Goal: Information Seeking & Learning: Learn about a topic

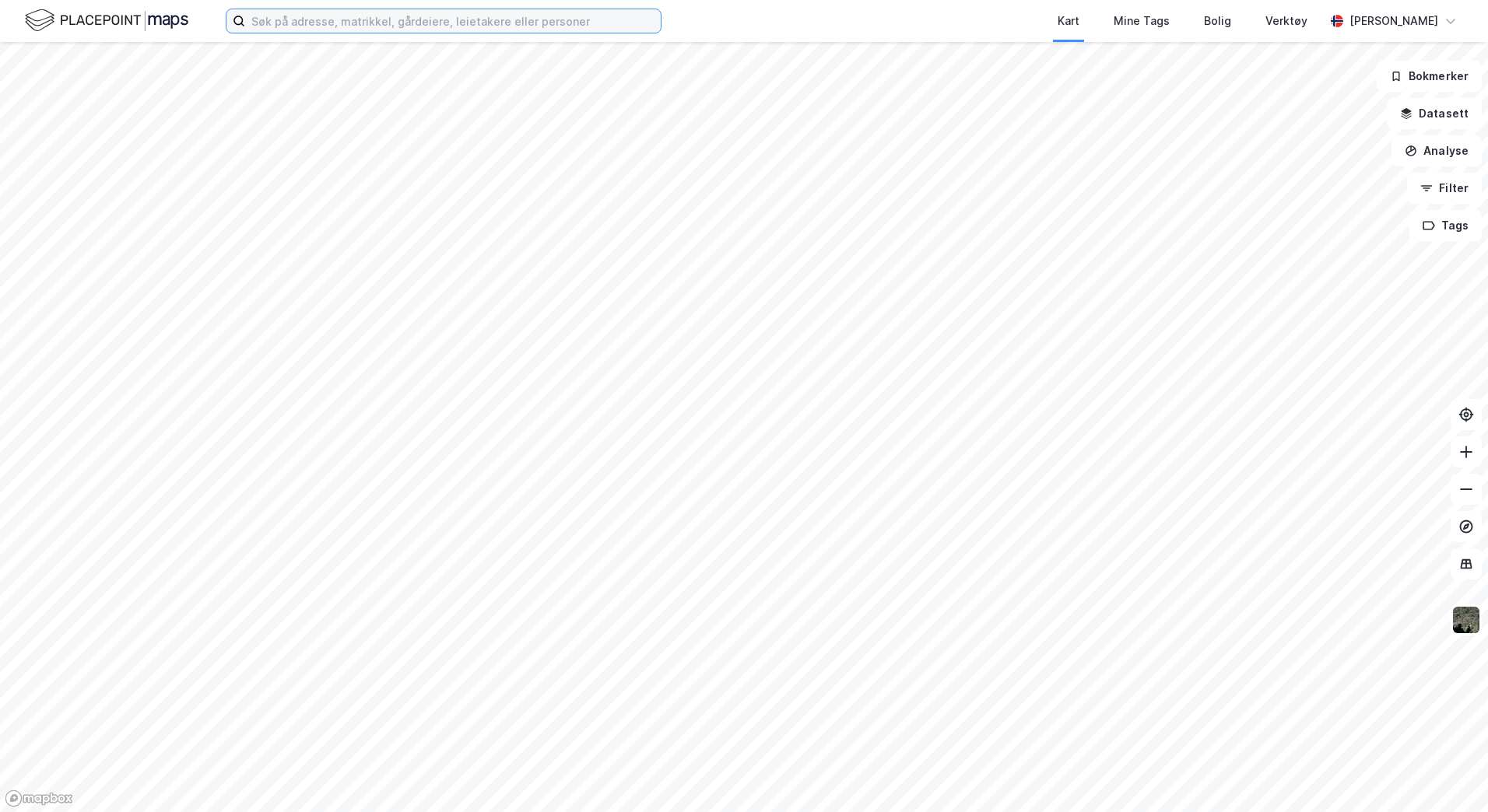
click at [475, 17] on input at bounding box center [453, 21] width 415 height 23
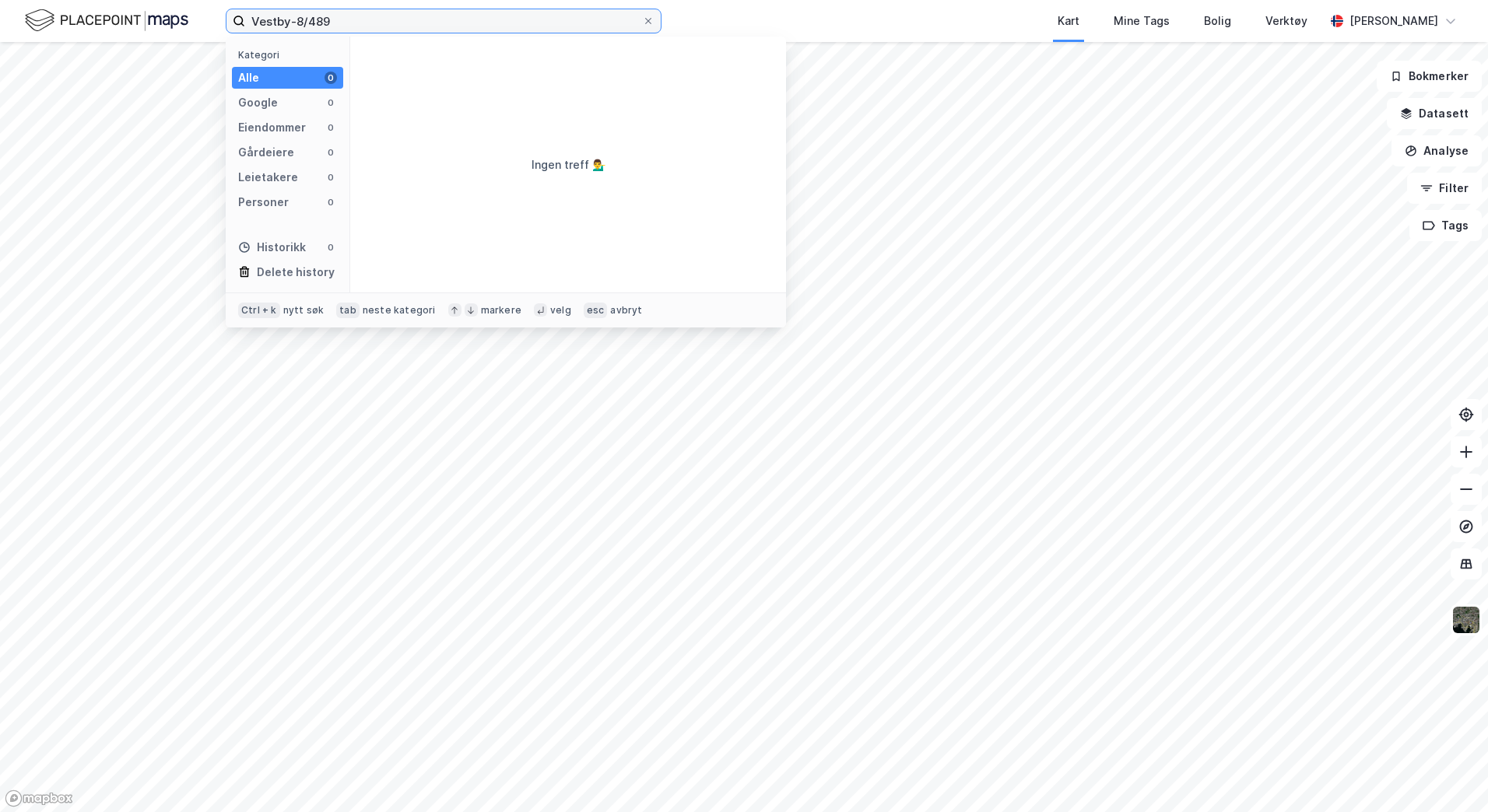
click at [473, 17] on input "Vestby-8/489" at bounding box center [443, 21] width 397 height 23
type input "Vestby-8/265"
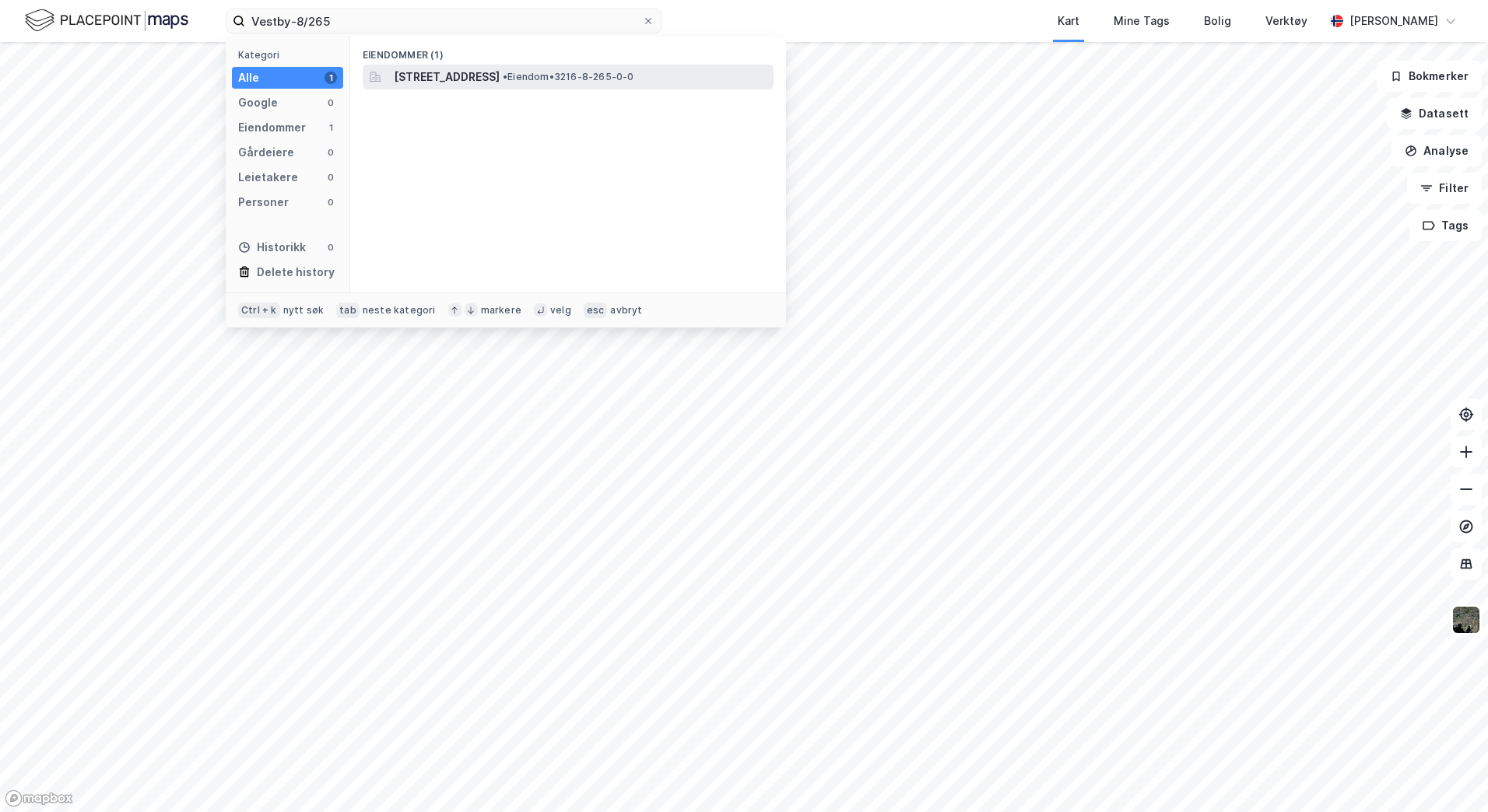
click at [458, 69] on span "[STREET_ADDRESS]" at bounding box center [446, 76] width 106 height 18
